Goal: Task Accomplishment & Management: Manage account settings

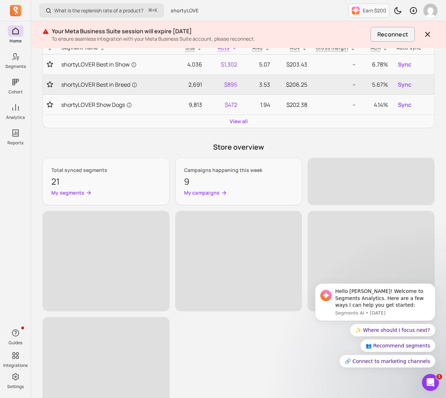
scroll to position [140, 0]
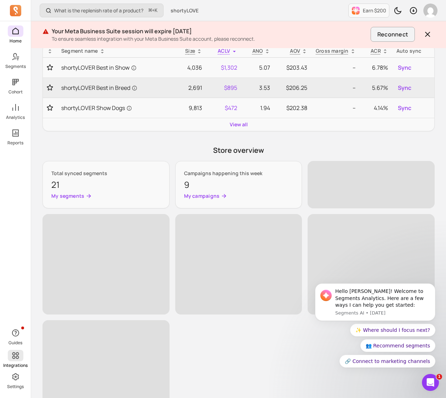
click at [16, 359] on icon at bounding box center [15, 355] width 8 height 8
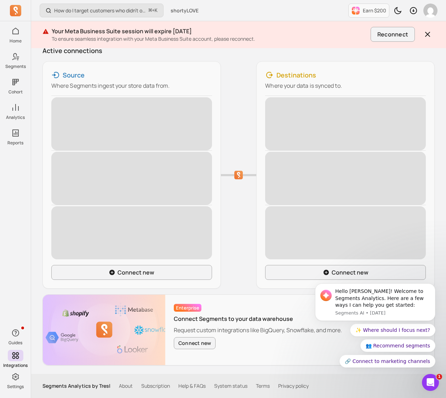
scroll to position [91, 0]
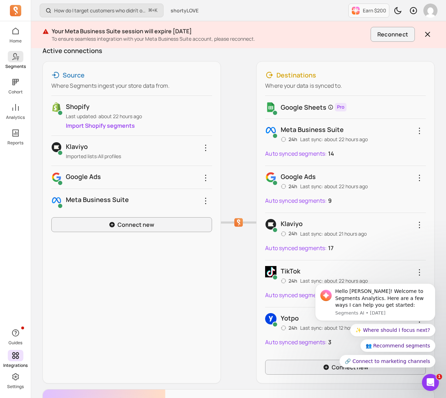
click at [13, 59] on icon at bounding box center [14, 56] width 5 height 7
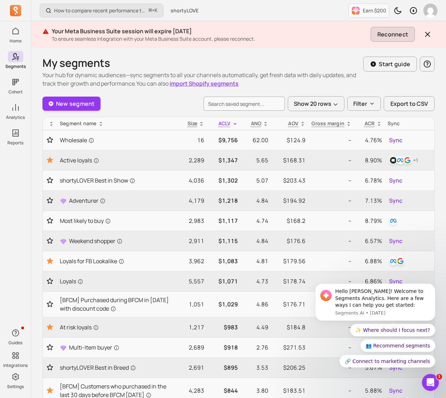
click at [399, 35] on button "Reconnect" at bounding box center [392, 34] width 44 height 15
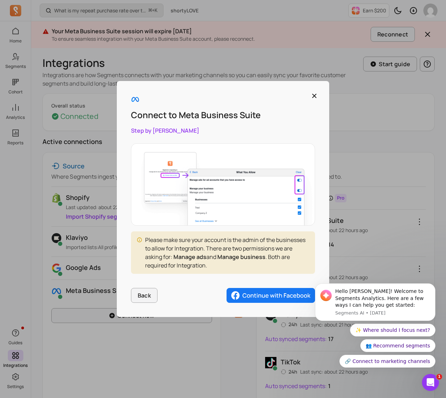
click at [259, 297] on img "button" at bounding box center [270, 295] width 88 height 15
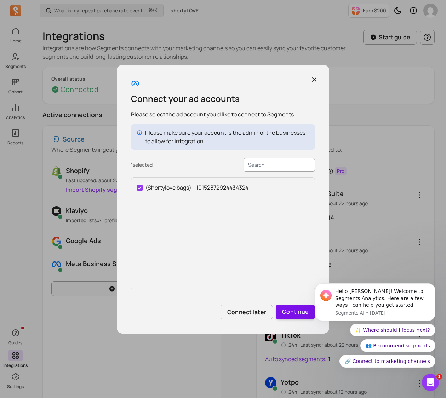
click at [290, 312] on button "Continue" at bounding box center [295, 312] width 39 height 15
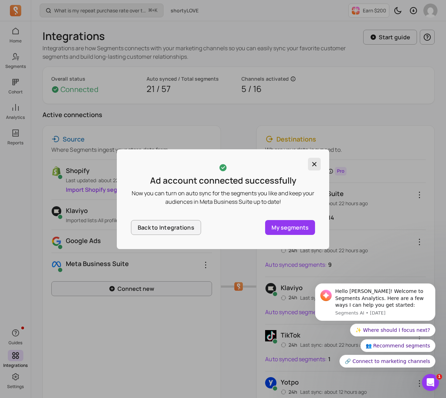
click at [315, 163] on icon "button" at bounding box center [314, 164] width 4 height 4
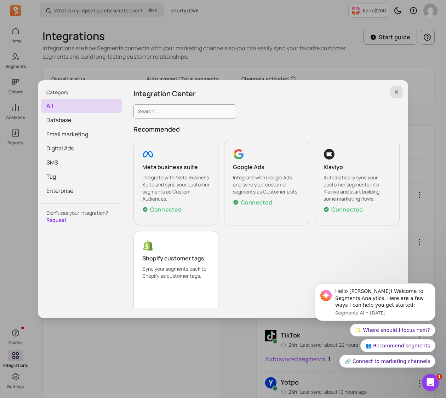
click at [399, 92] on icon "button" at bounding box center [396, 92] width 6 height 6
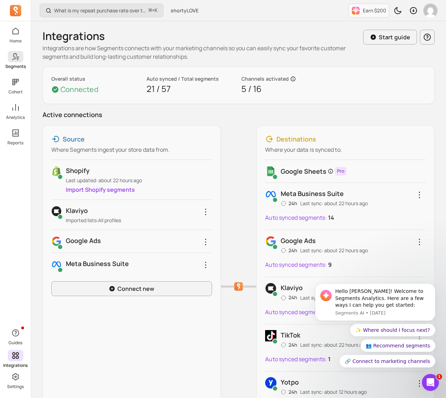
click at [12, 59] on icon at bounding box center [15, 56] width 8 height 8
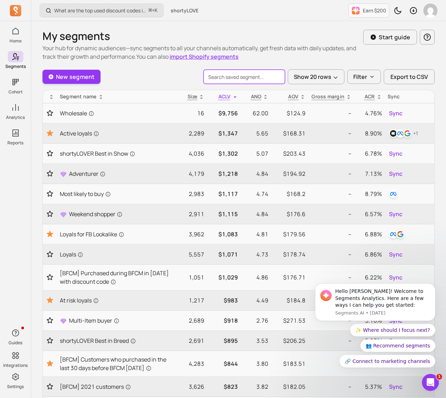
click at [219, 76] on input "search" at bounding box center [243, 77] width 81 height 14
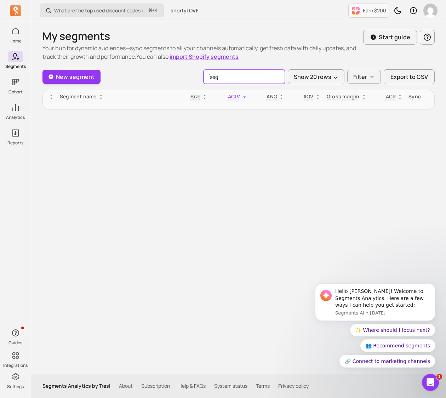
drag, startPoint x: 219, startPoint y: 79, endPoint x: 210, endPoint y: 80, distance: 9.2
click at [210, 80] on input "[seg" at bounding box center [243, 77] width 81 height 14
type input "[Seg"
drag, startPoint x: 226, startPoint y: 76, endPoint x: 200, endPoint y: 76, distance: 25.8
click at [201, 76] on div "New segment [Seg Show 20 rows Filter Export to CSV" at bounding box center [238, 76] width 392 height 15
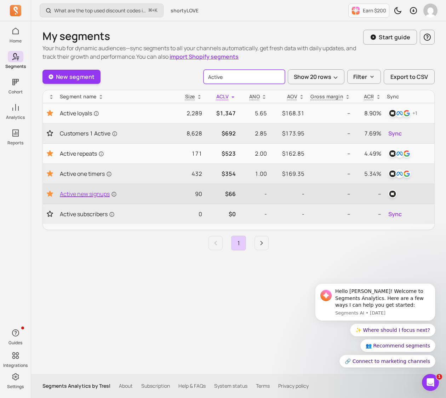
type input "Active"
click at [92, 192] on span "Active new signups" at bounding box center [88, 194] width 57 height 8
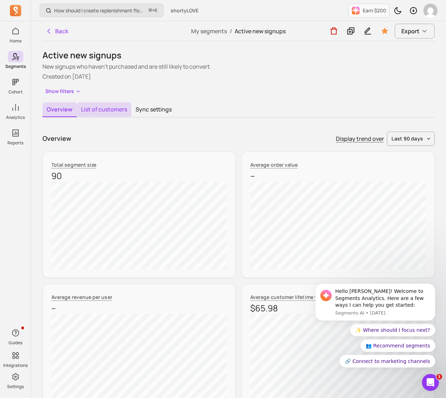
click at [106, 109] on button "List of customers" at bounding box center [104, 109] width 54 height 15
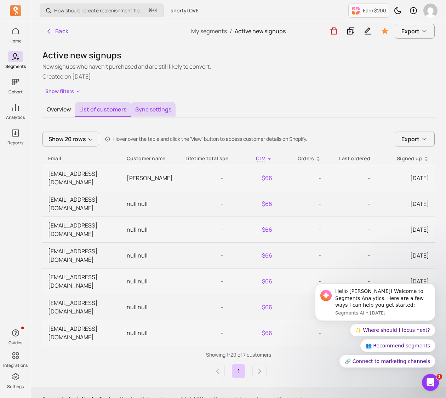
click at [142, 109] on button "Sync settings" at bounding box center [153, 109] width 45 height 15
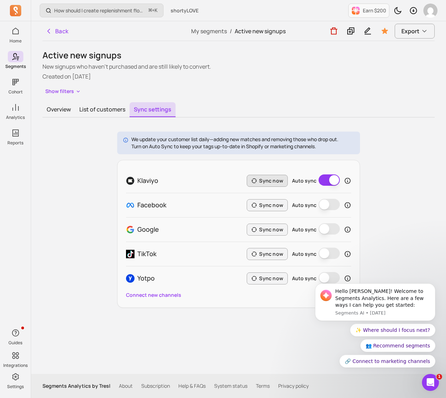
click at [264, 179] on button "Sync now" at bounding box center [267, 181] width 41 height 12
click at [100, 109] on button "List of customers" at bounding box center [102, 109] width 54 height 15
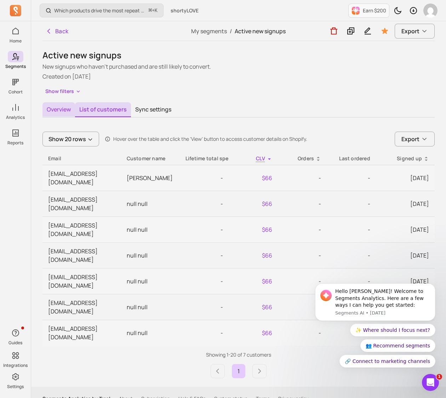
click at [56, 110] on button "Overview" at bounding box center [58, 109] width 33 height 15
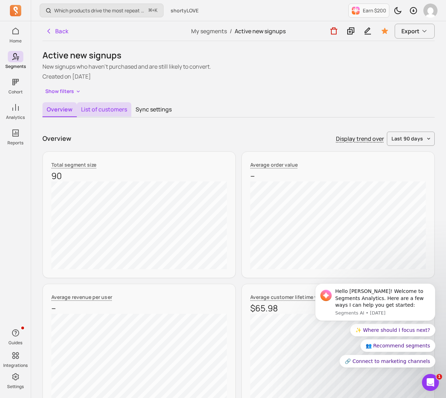
click at [104, 106] on button "List of customers" at bounding box center [104, 109] width 54 height 15
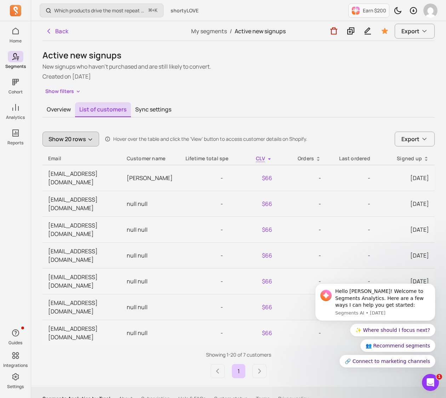
click at [90, 140] on icon "button" at bounding box center [89, 140] width 3 height 2
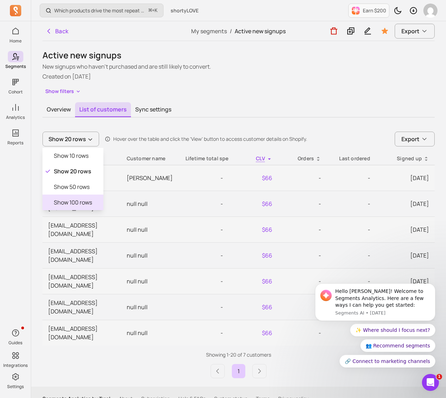
click at [93, 202] on div "Show 100 rows" at bounding box center [72, 203] width 61 height 16
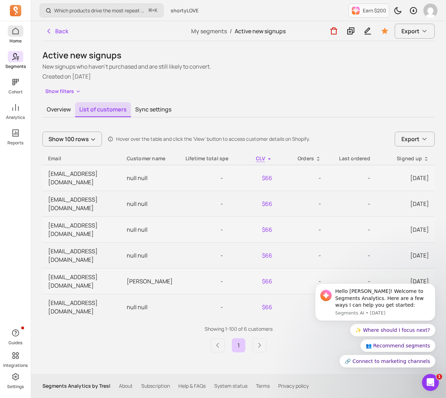
click at [17, 29] on icon at bounding box center [15, 31] width 6 height 7
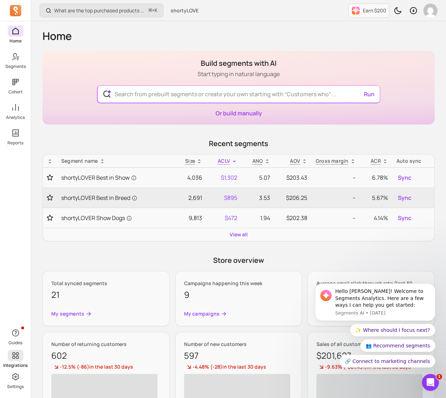
click at [13, 356] on icon at bounding box center [15, 355] width 7 height 7
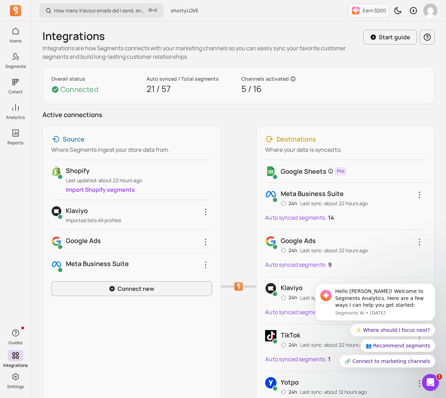
click at [93, 189] on link "Import Shopify segments" at bounding box center [100, 190] width 69 height 8
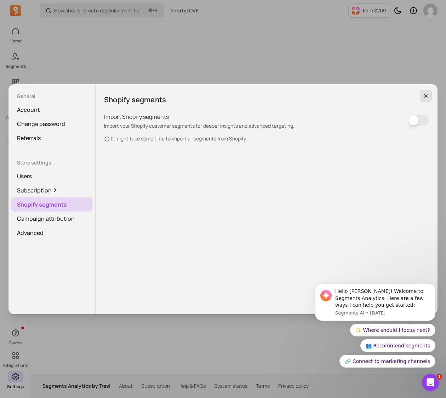
click at [426, 96] on icon "button" at bounding box center [426, 96] width 6 height 6
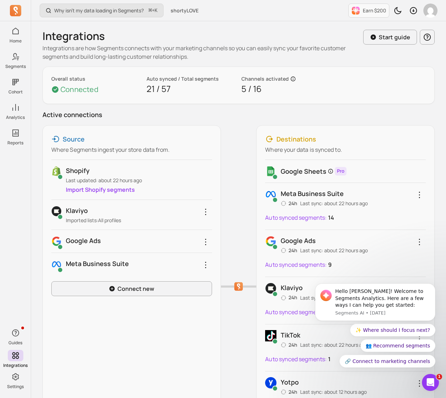
click at [74, 172] on p "Shopify" at bounding box center [139, 171] width 146 height 10
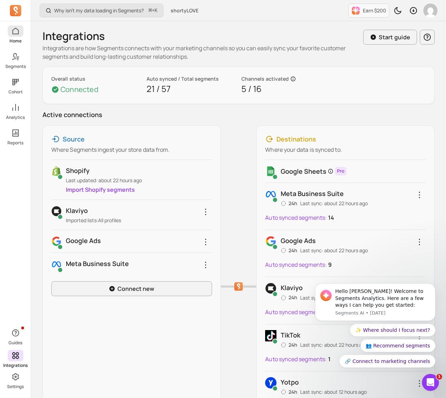
click at [15, 31] on icon at bounding box center [15, 31] width 8 height 8
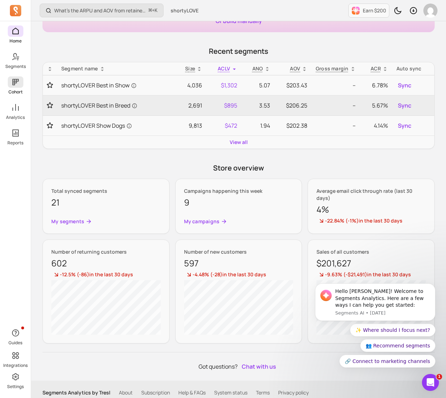
scroll to position [92, 0]
click at [16, 57] on icon at bounding box center [15, 56] width 8 height 8
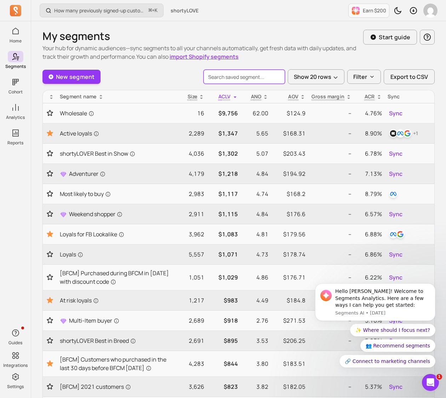
click at [219, 76] on input "search" at bounding box center [243, 77] width 81 height 14
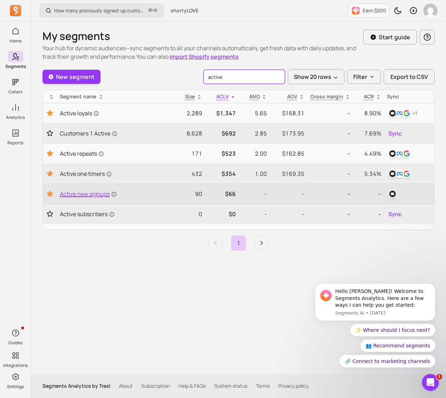
type input "active"
click at [88, 194] on span "Active new signups" at bounding box center [88, 194] width 57 height 8
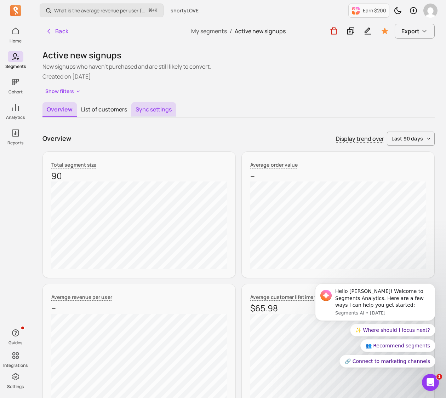
click at [146, 108] on button "Sync settings" at bounding box center [153, 109] width 45 height 15
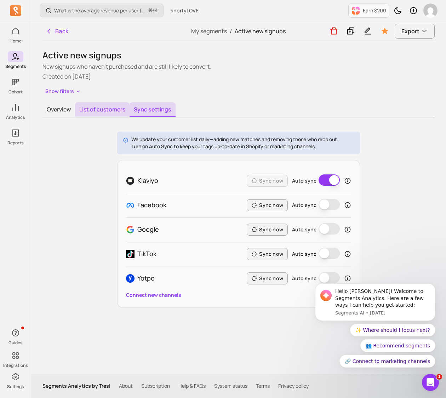
click at [110, 110] on button "List of customers" at bounding box center [102, 109] width 54 height 15
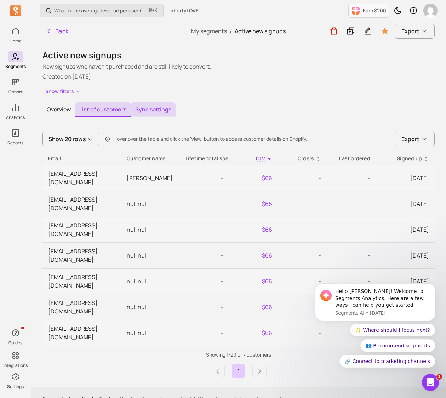
click at [166, 109] on button "Sync settings" at bounding box center [153, 109] width 45 height 15
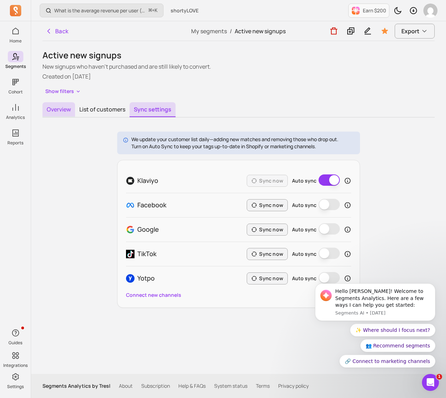
click at [61, 111] on button "Overview" at bounding box center [58, 109] width 33 height 15
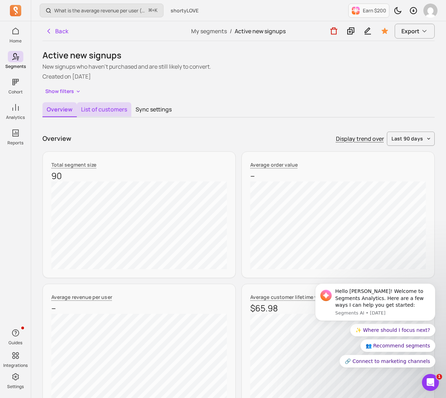
click at [111, 111] on button "List of customers" at bounding box center [104, 109] width 54 height 15
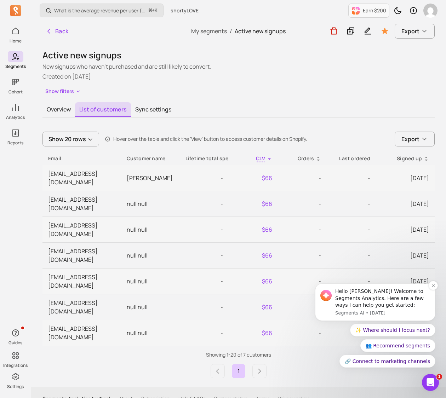
click at [60, 31] on button "Back" at bounding box center [56, 31] width 29 height 14
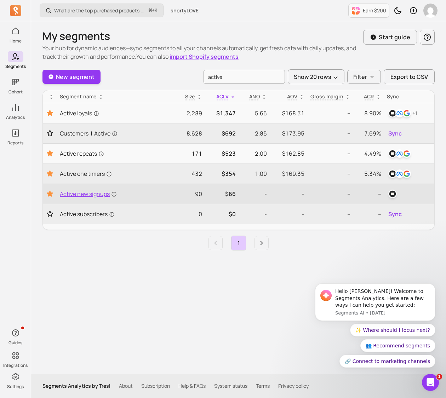
click at [95, 193] on span "Active new signups" at bounding box center [88, 194] width 57 height 8
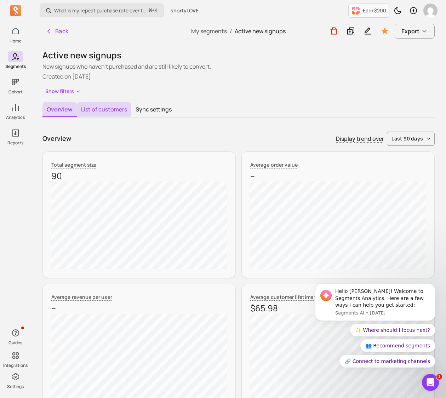
click at [98, 110] on button "List of customers" at bounding box center [104, 109] width 54 height 15
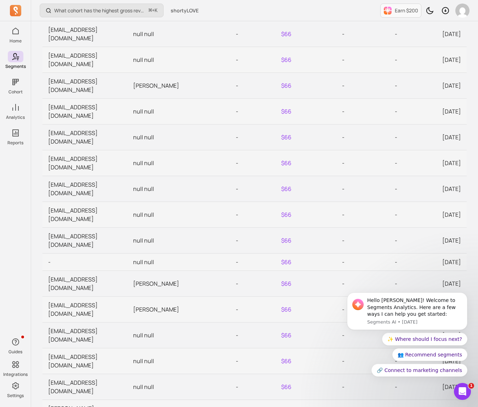
scroll to position [169, 0]
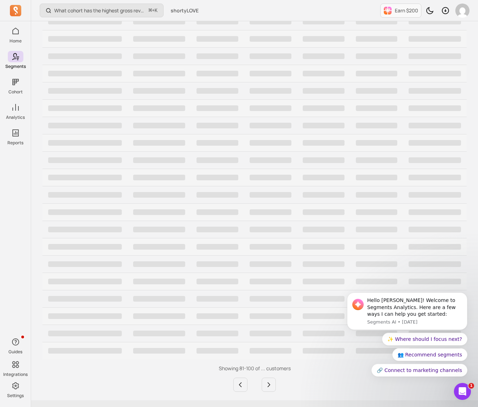
scroll to position [48, 0]
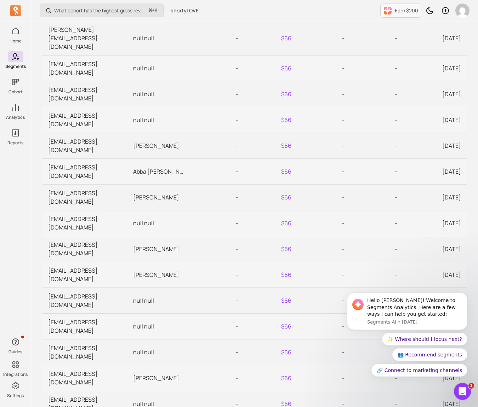
scroll to position [169, 0]
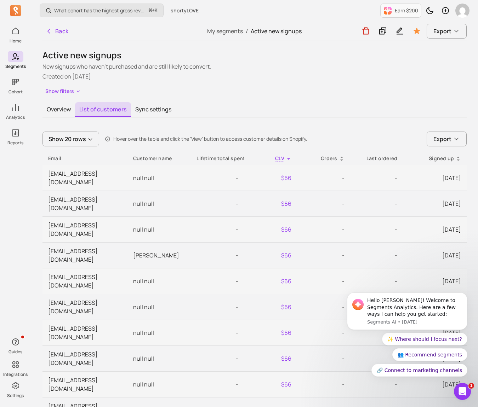
scroll to position [0, 0]
click at [444, 157] on div "Signed up" at bounding box center [434, 158] width 52 height 7
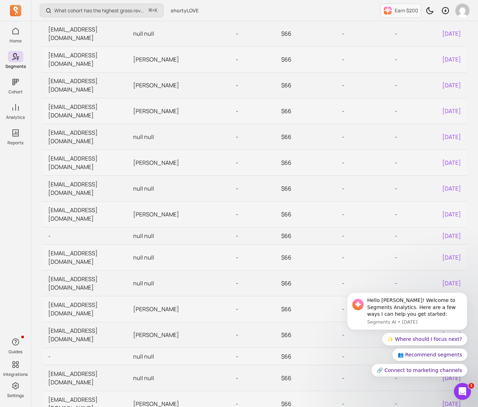
scroll to position [169, 0]
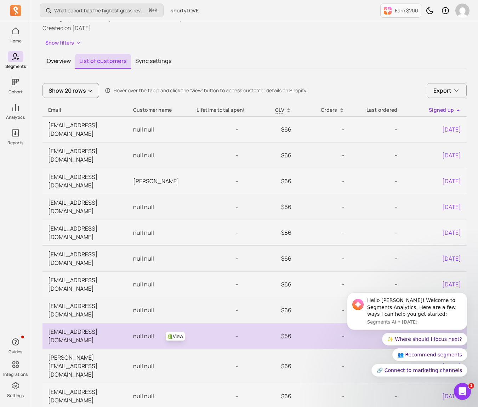
scroll to position [48, 0]
